Goal: Obtain resource: Download file/media

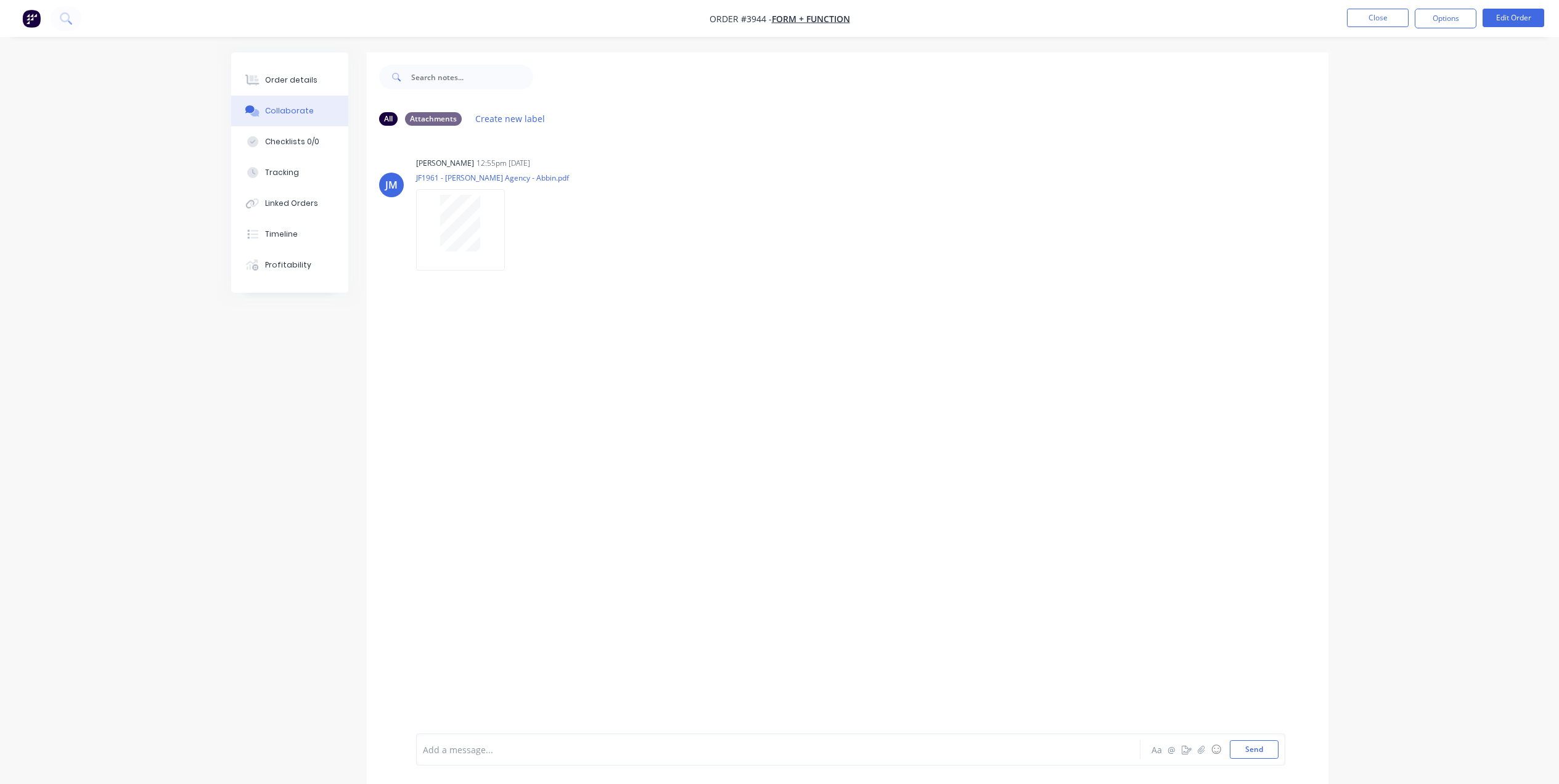
scroll to position [6, 0]
click at [1387, 11] on button "Close" at bounding box center [1378, 18] width 62 height 19
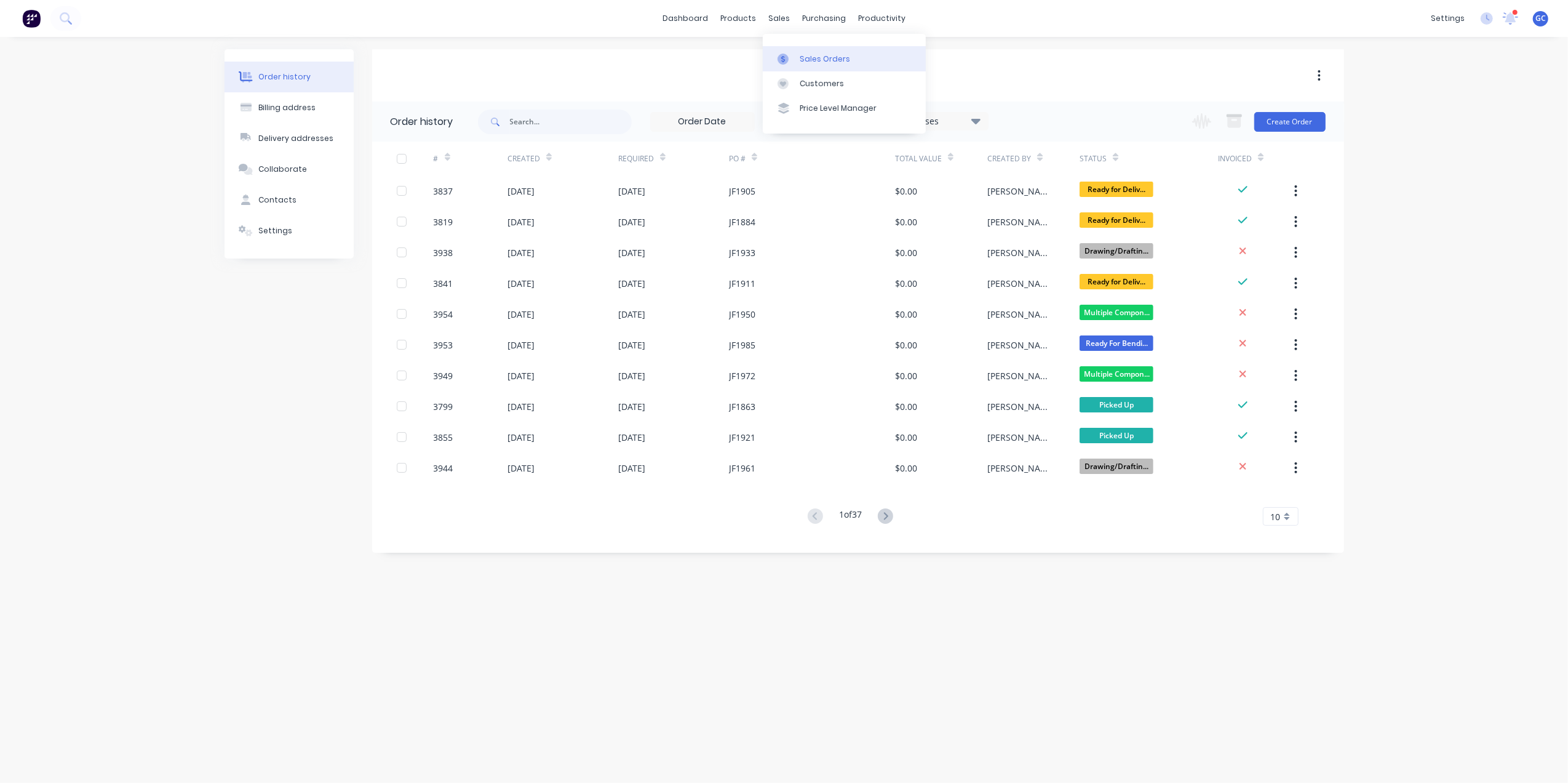
click at [825, 50] on link "Sales Orders" at bounding box center [843, 58] width 163 height 24
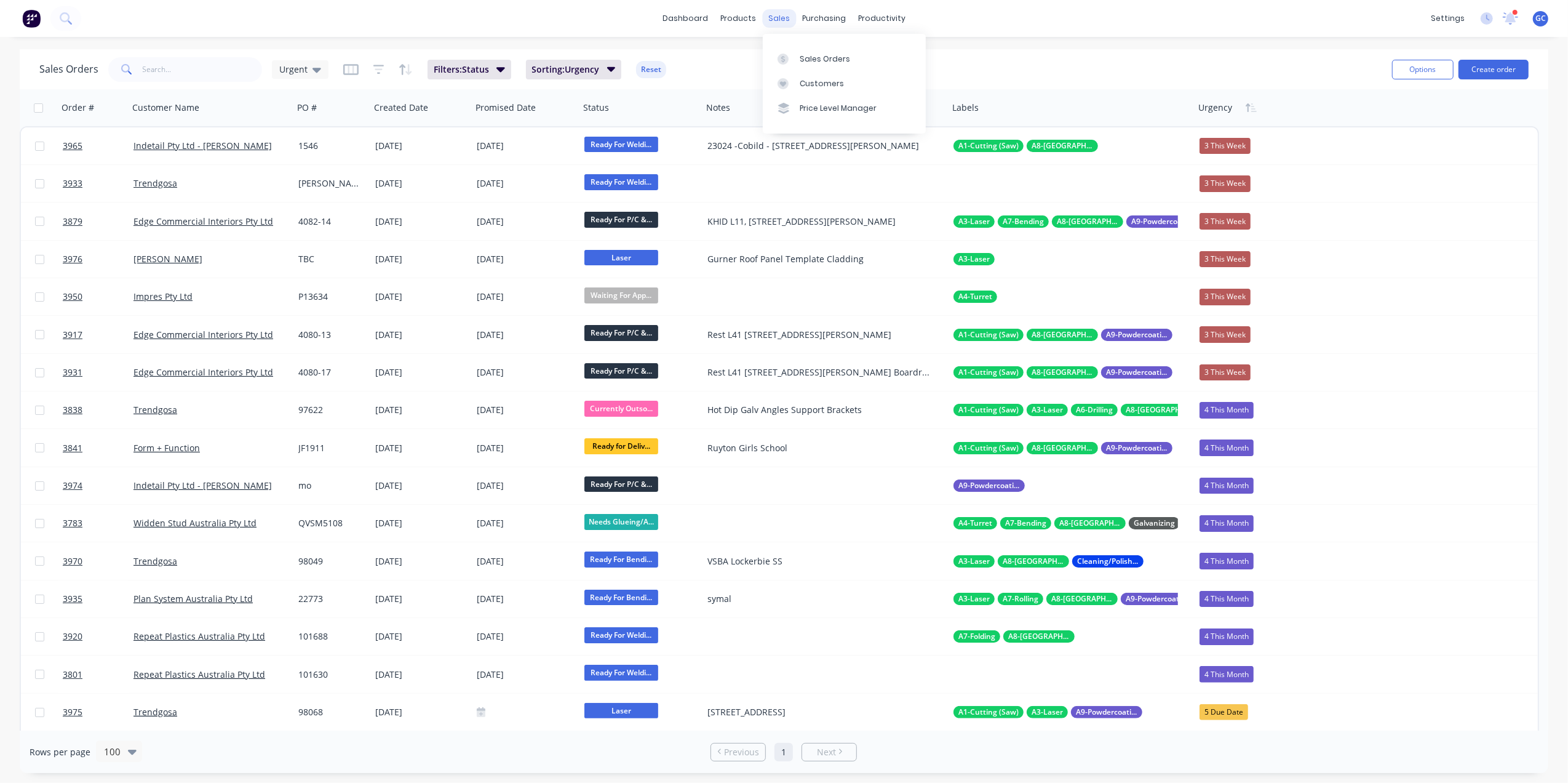
click at [783, 15] on div "sales" at bounding box center [780, 18] width 34 height 19
click at [826, 62] on div "Sales Orders" at bounding box center [825, 59] width 50 height 11
click at [203, 79] on input "text" at bounding box center [202, 70] width 120 height 24
click at [178, 62] on input "text" at bounding box center [202, 70] width 120 height 24
click at [776, 20] on div "sales" at bounding box center [780, 18] width 34 height 19
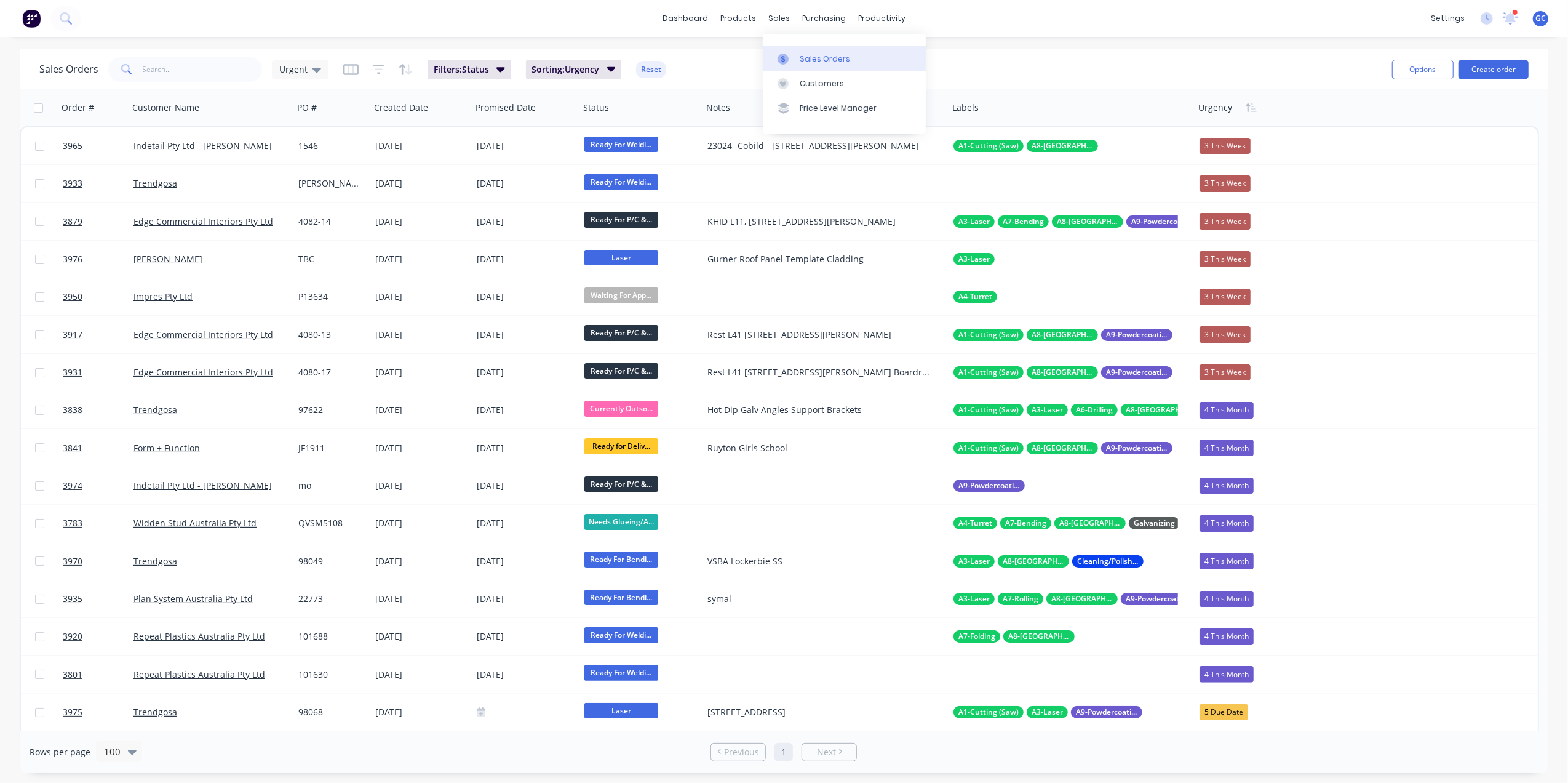
click at [855, 65] on link "Sales Orders" at bounding box center [843, 58] width 163 height 24
click at [206, 73] on input "text" at bounding box center [202, 70] width 120 height 24
click at [185, 79] on input "text" at bounding box center [202, 70] width 120 height 24
click at [199, 68] on input "text" at bounding box center [202, 70] width 120 height 24
click at [242, 68] on input "text" at bounding box center [202, 70] width 120 height 24
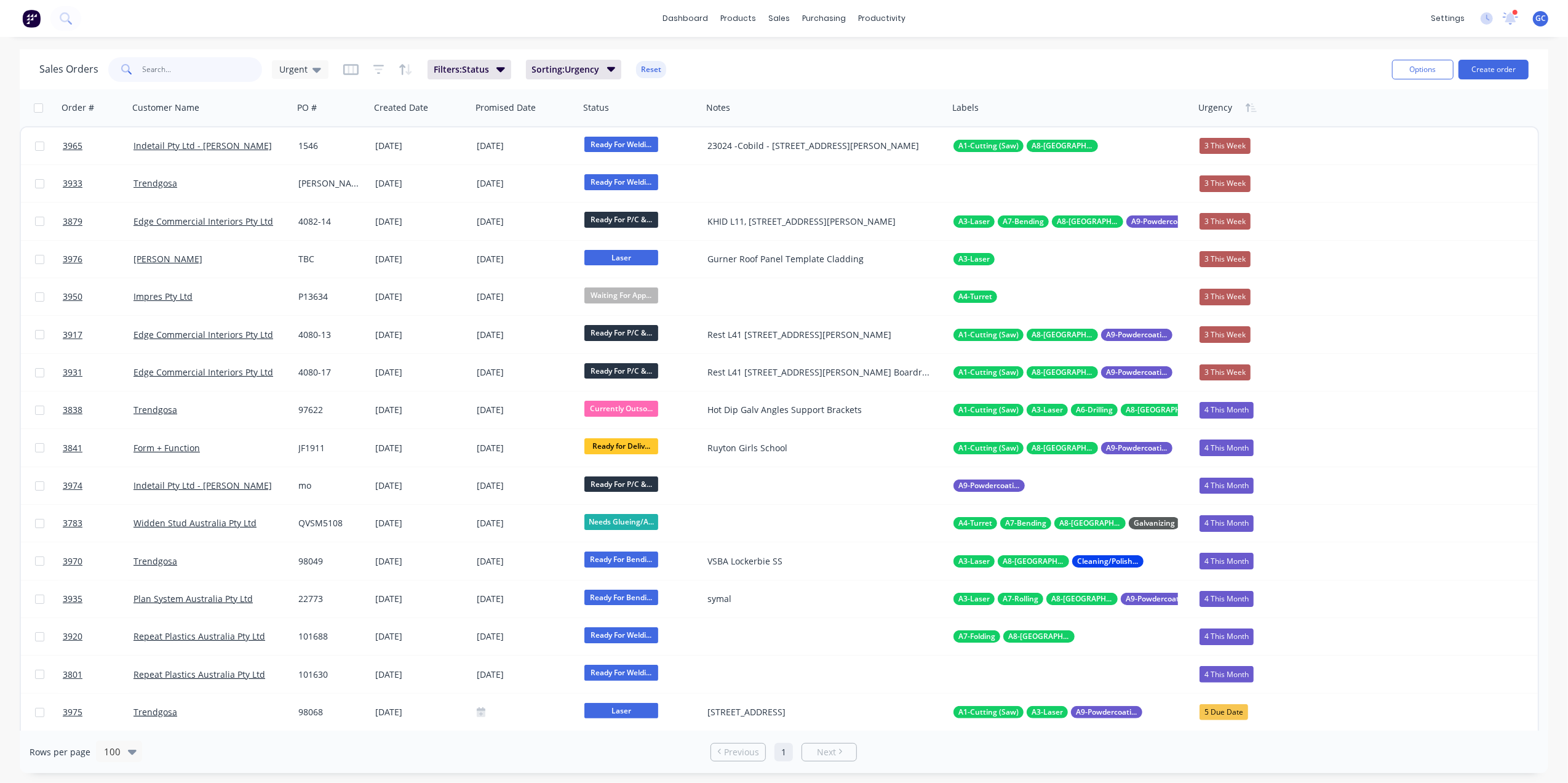
click at [225, 74] on input "text" at bounding box center [202, 70] width 120 height 24
click at [199, 70] on input "text" at bounding box center [202, 70] width 120 height 24
click at [206, 69] on input "text" at bounding box center [202, 70] width 120 height 24
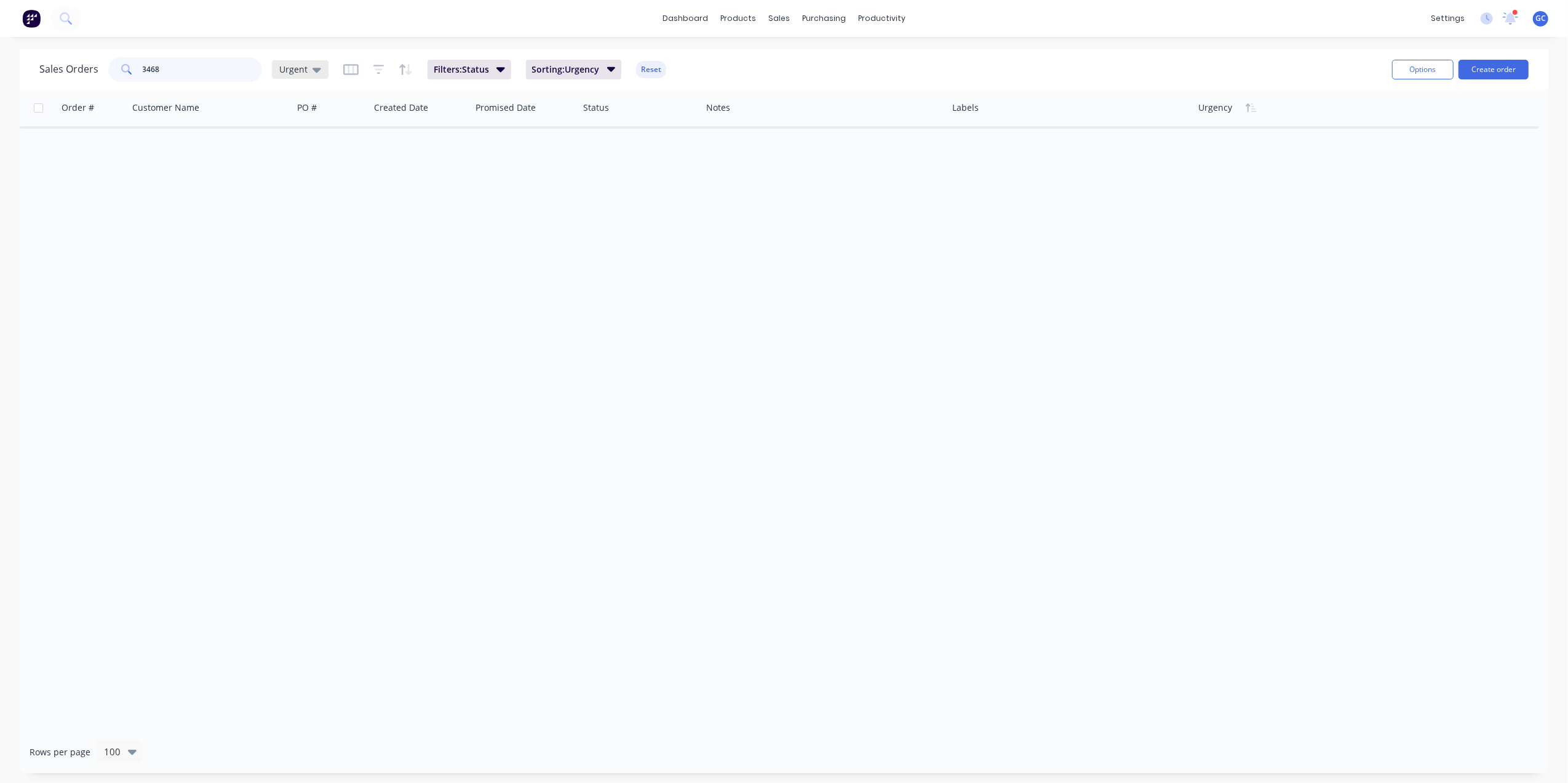
type input "3468"
click at [286, 65] on span "Urgent" at bounding box center [293, 70] width 28 height 13
click at [284, 291] on button "[PERSON_NAME]" at bounding box center [345, 296] width 140 height 14
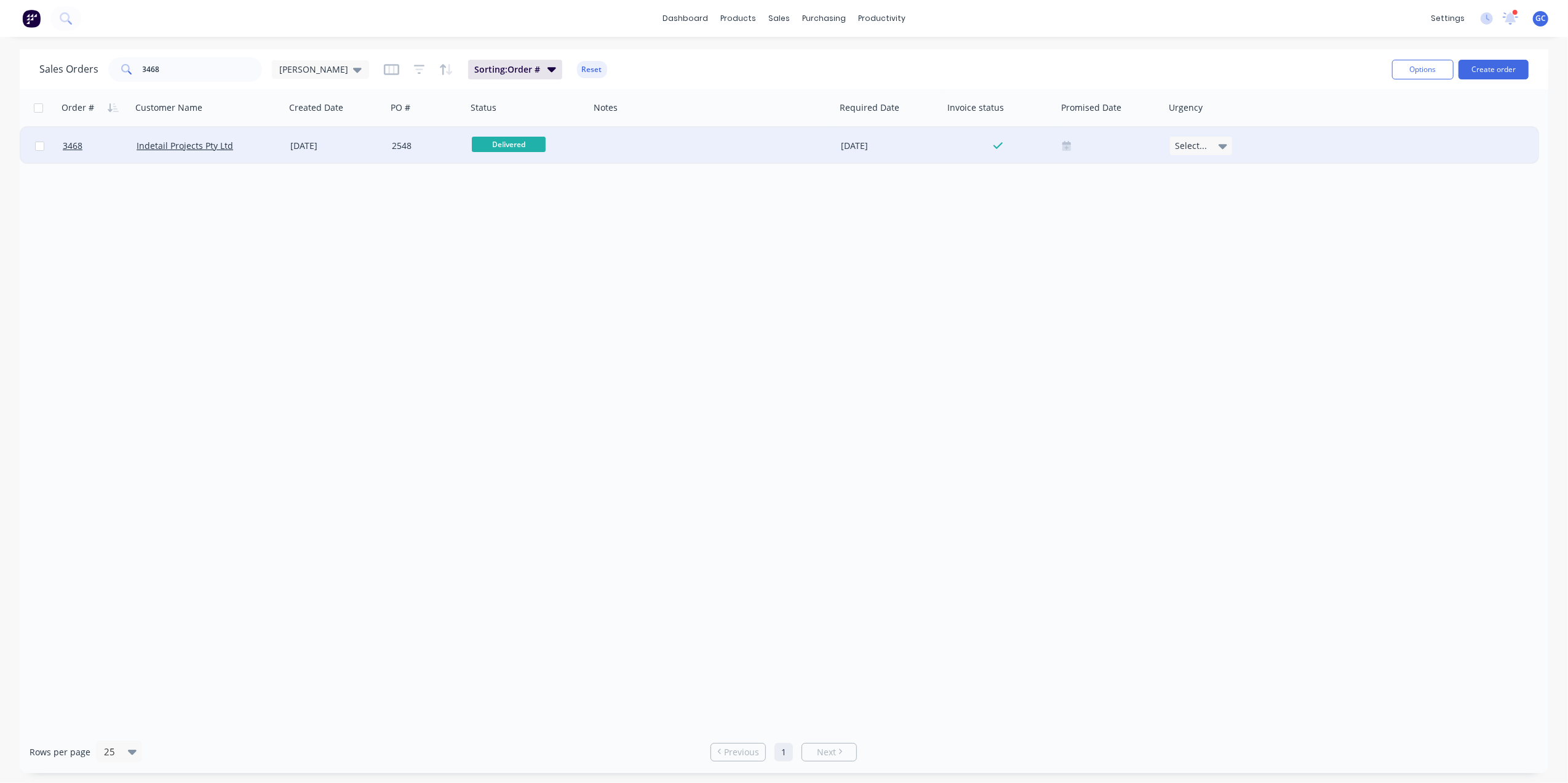
click at [591, 147] on div at bounding box center [713, 146] width 246 height 37
click at [423, 135] on div "2548" at bounding box center [427, 146] width 80 height 37
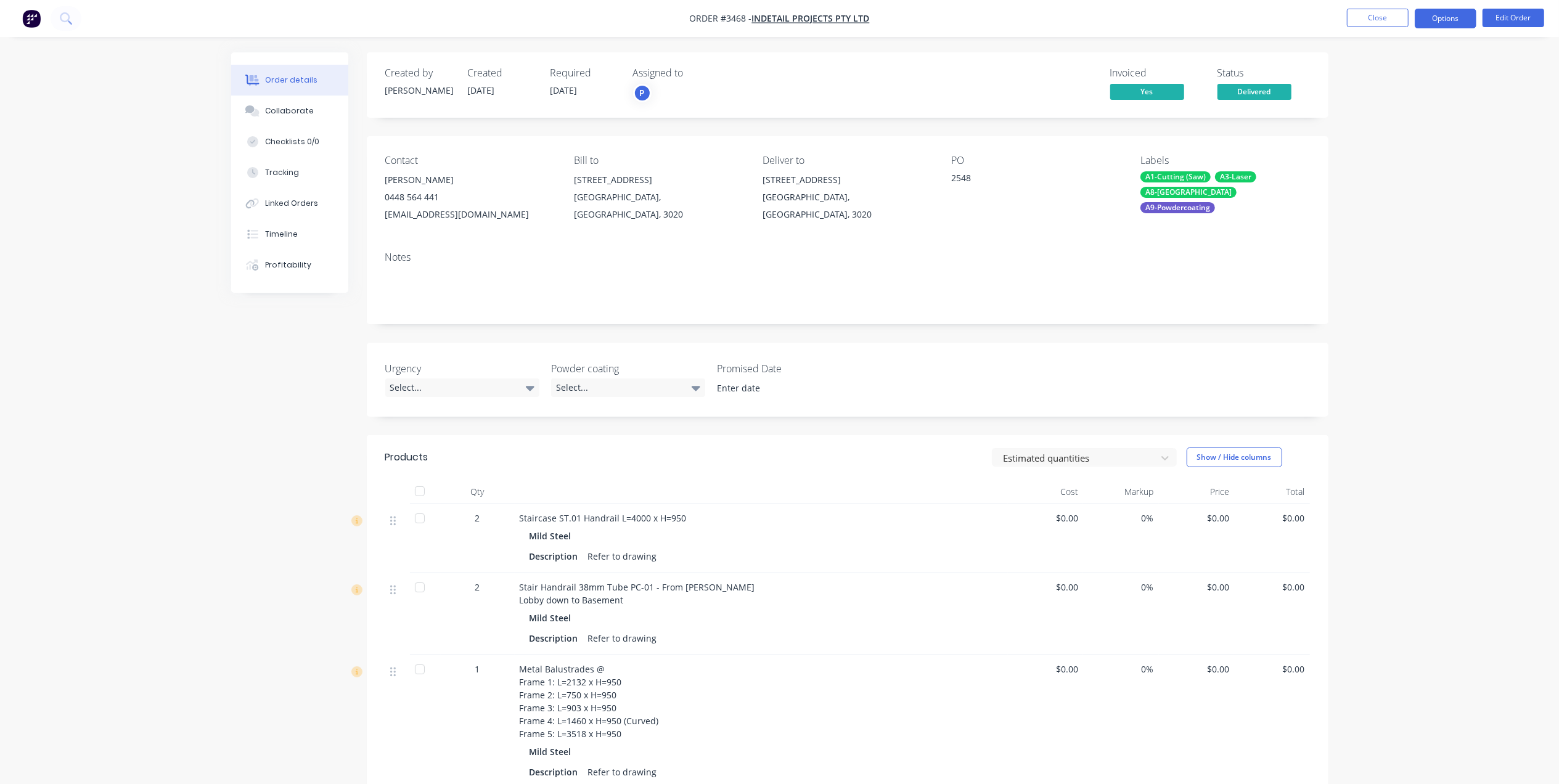
click at [1436, 20] on button "Options" at bounding box center [1445, 19] width 62 height 19
click at [1397, 156] on div "Work Order" at bounding box center [1409, 149] width 114 height 18
click at [1403, 130] on div "Without pricing" at bounding box center [1409, 124] width 114 height 18
click at [1394, 145] on div "Work Order" at bounding box center [1409, 149] width 114 height 18
click at [1385, 152] on div "Custom" at bounding box center [1409, 149] width 114 height 18
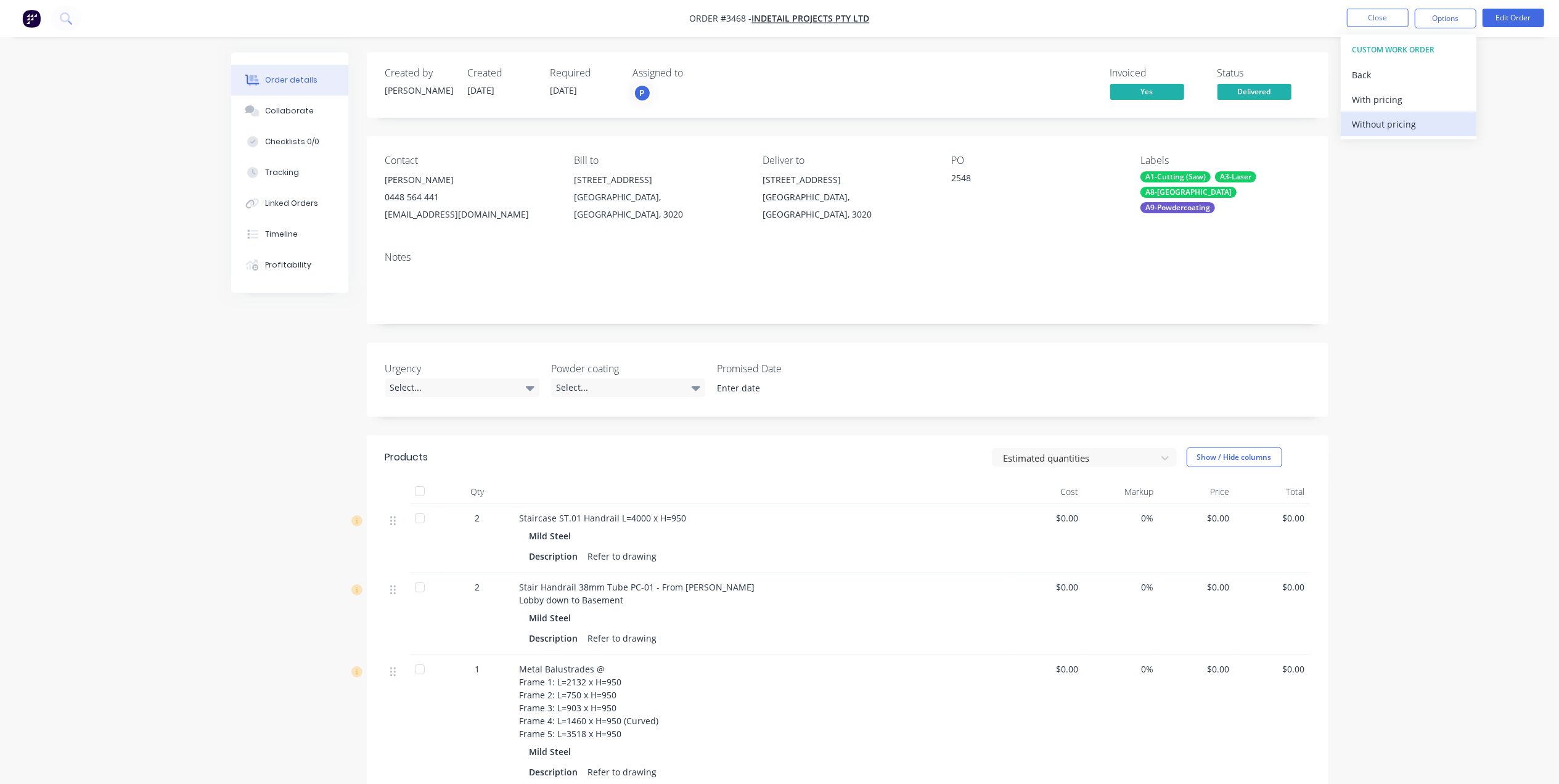
click at [1370, 128] on div "Without pricing" at bounding box center [1409, 124] width 114 height 18
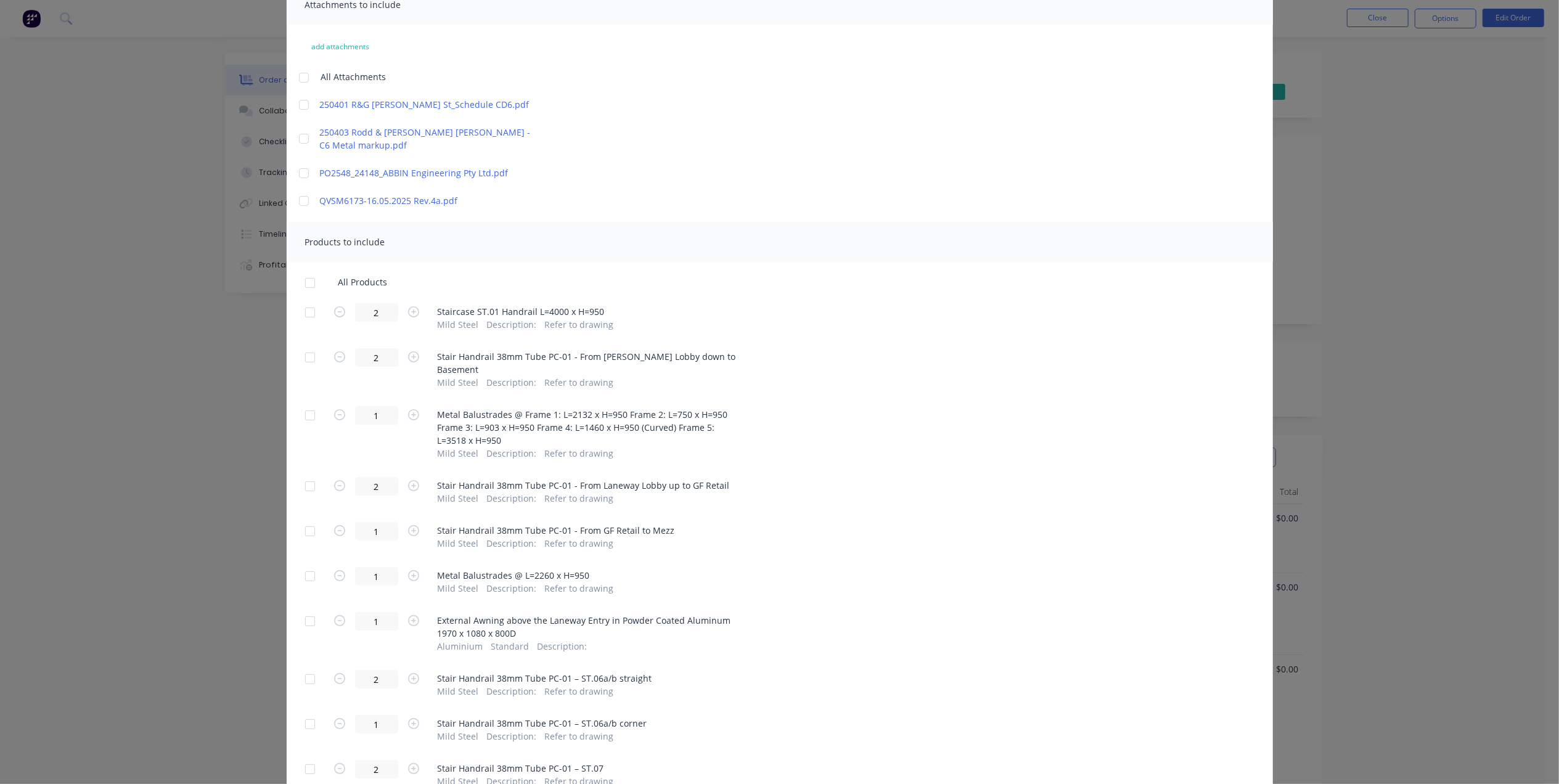
scroll to position [195, 0]
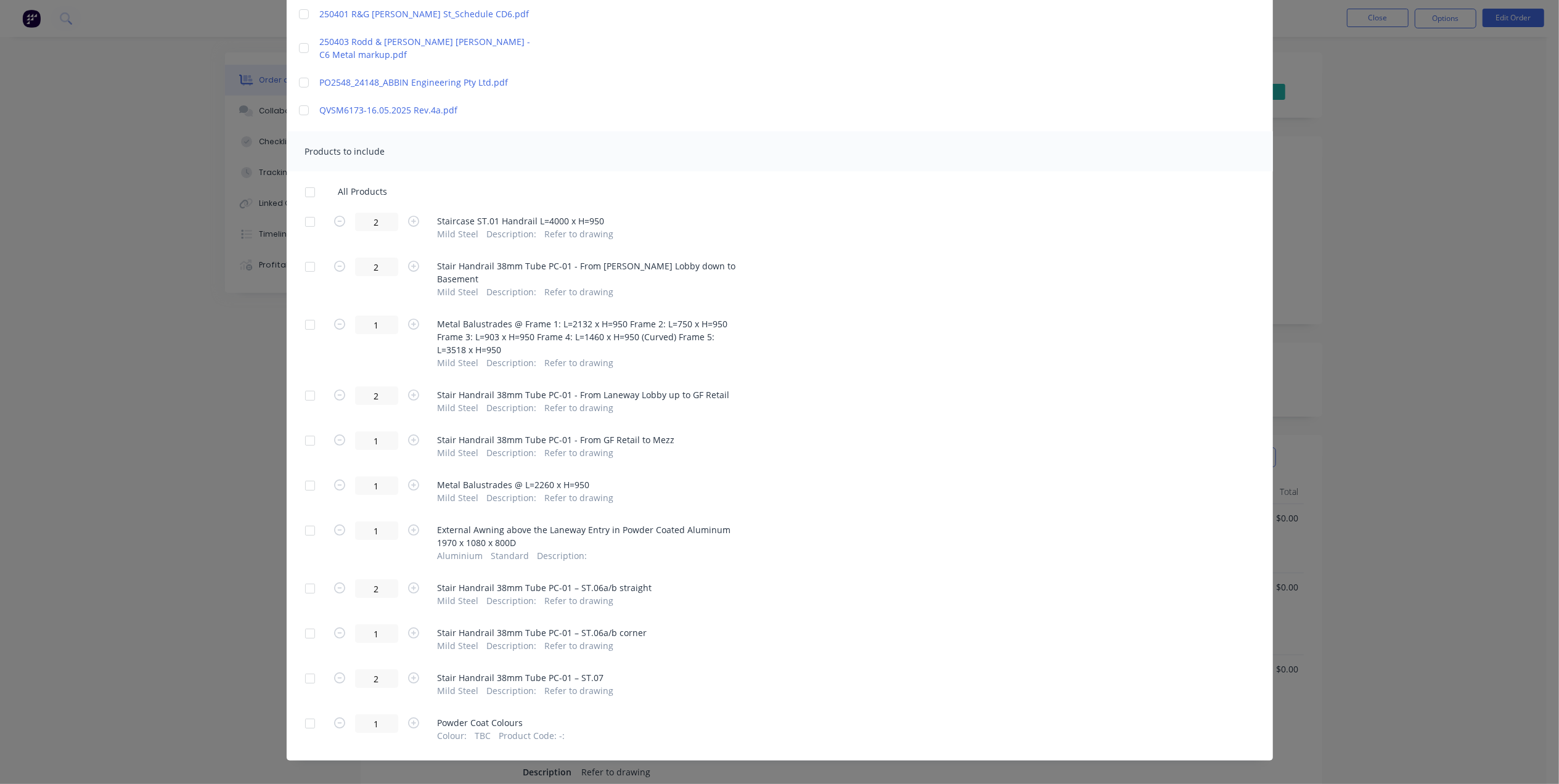
click at [308, 220] on div at bounding box center [310, 221] width 24 height 24
click at [299, 269] on div at bounding box center [310, 267] width 24 height 24
click at [302, 385] on div at bounding box center [310, 396] width 24 height 24
click at [309, 438] on div at bounding box center [310, 440] width 24 height 24
click at [306, 577] on div at bounding box center [310, 589] width 24 height 24
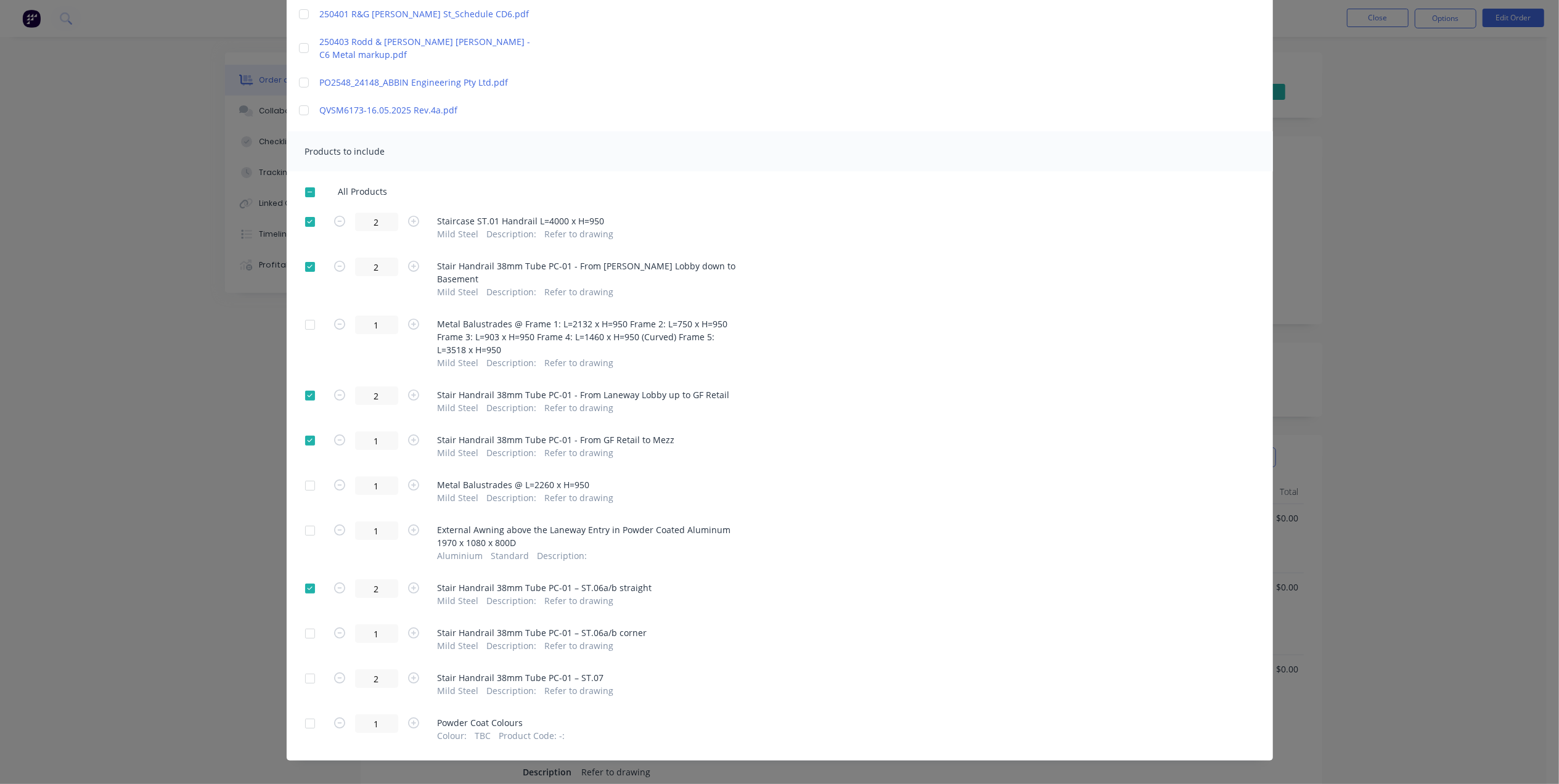
click at [307, 621] on div at bounding box center [310, 633] width 24 height 24
click at [298, 669] on div at bounding box center [310, 679] width 24 height 24
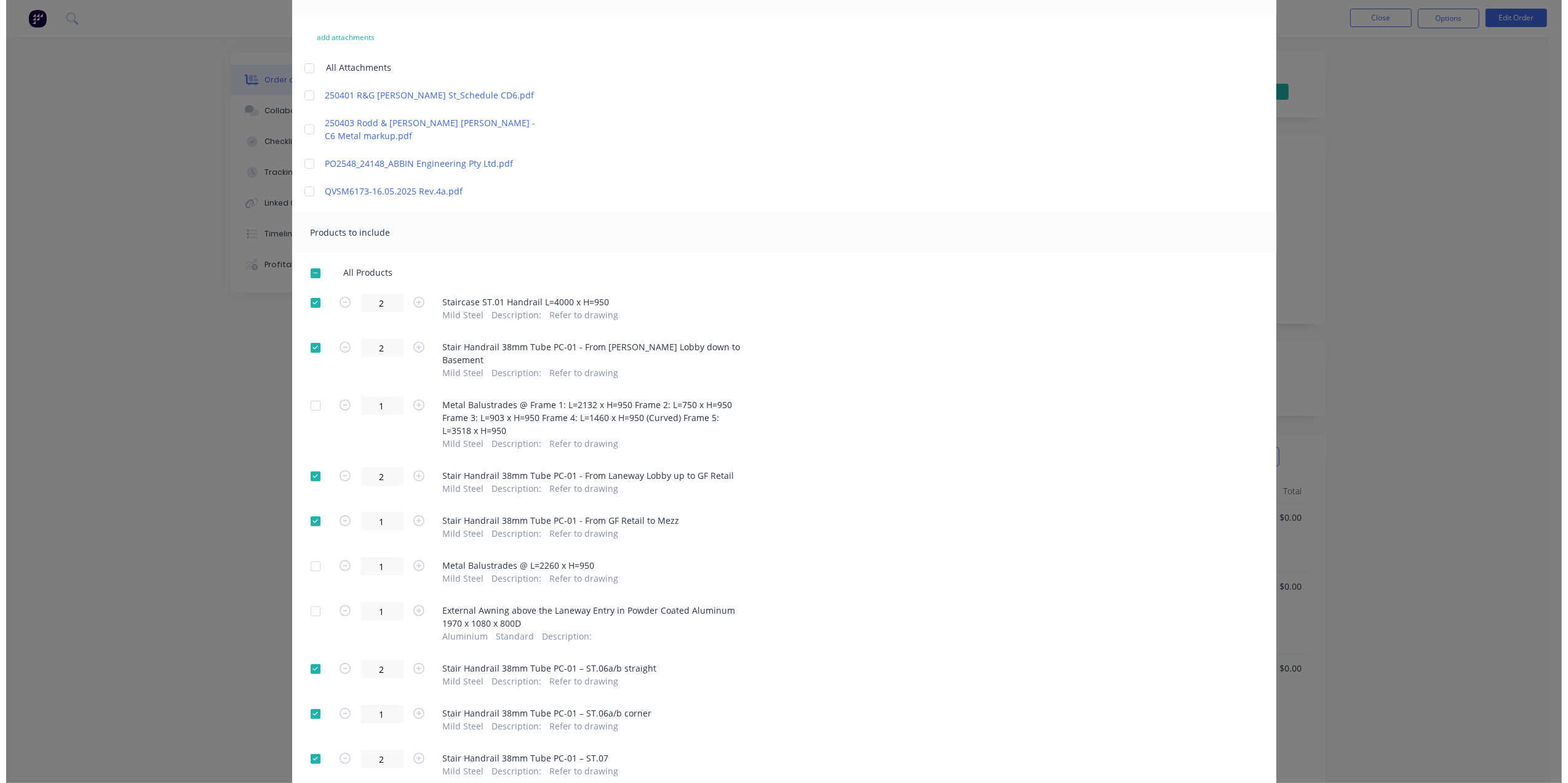
scroll to position [0, 0]
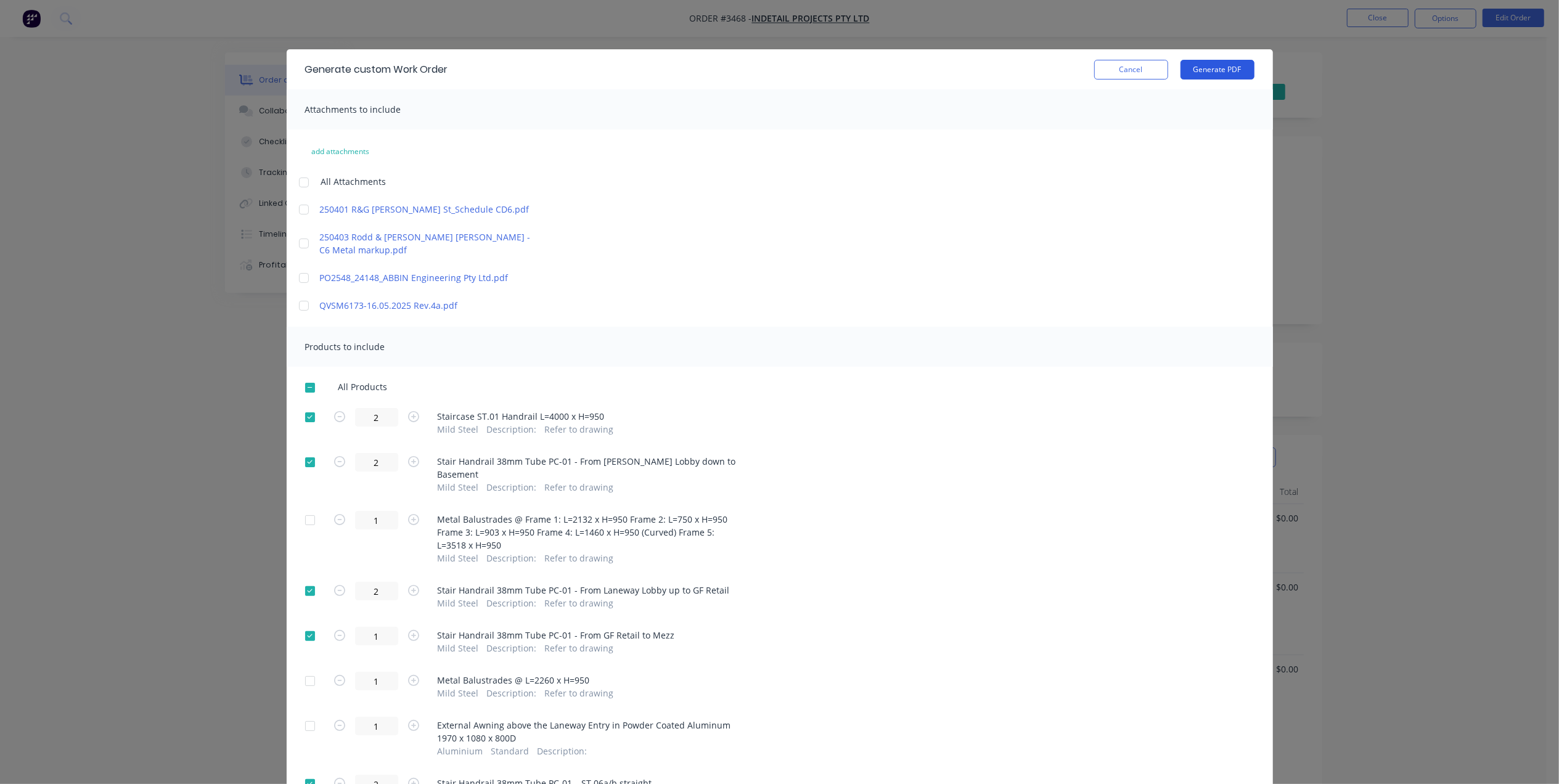
click at [1217, 76] on button "Generate PDF" at bounding box center [1217, 70] width 74 height 19
click at [1098, 63] on button "Cancel" at bounding box center [1131, 70] width 74 height 19
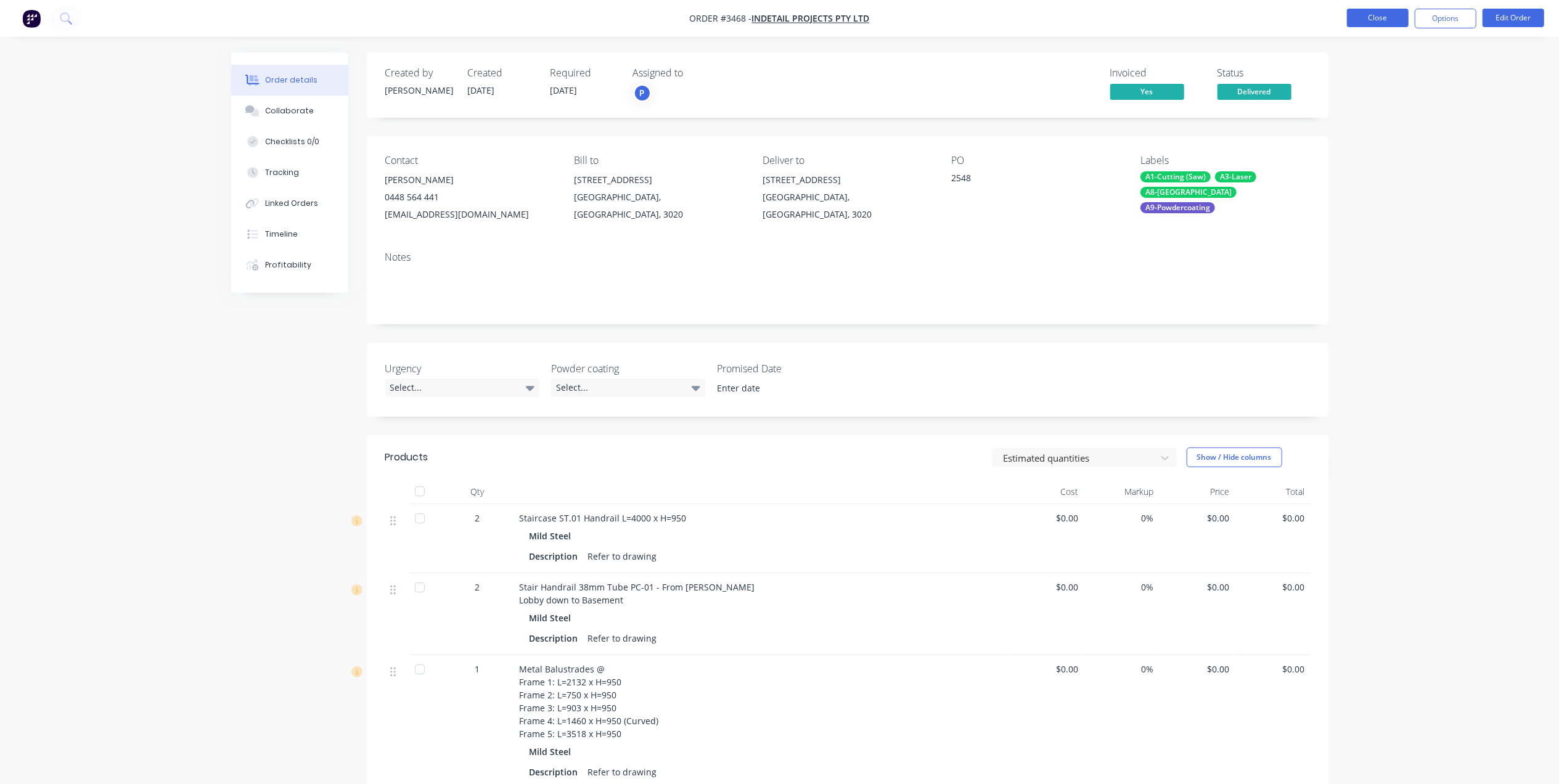
click at [1394, 19] on button "Close" at bounding box center [1378, 18] width 62 height 19
